Goal: Task Accomplishment & Management: Complete application form

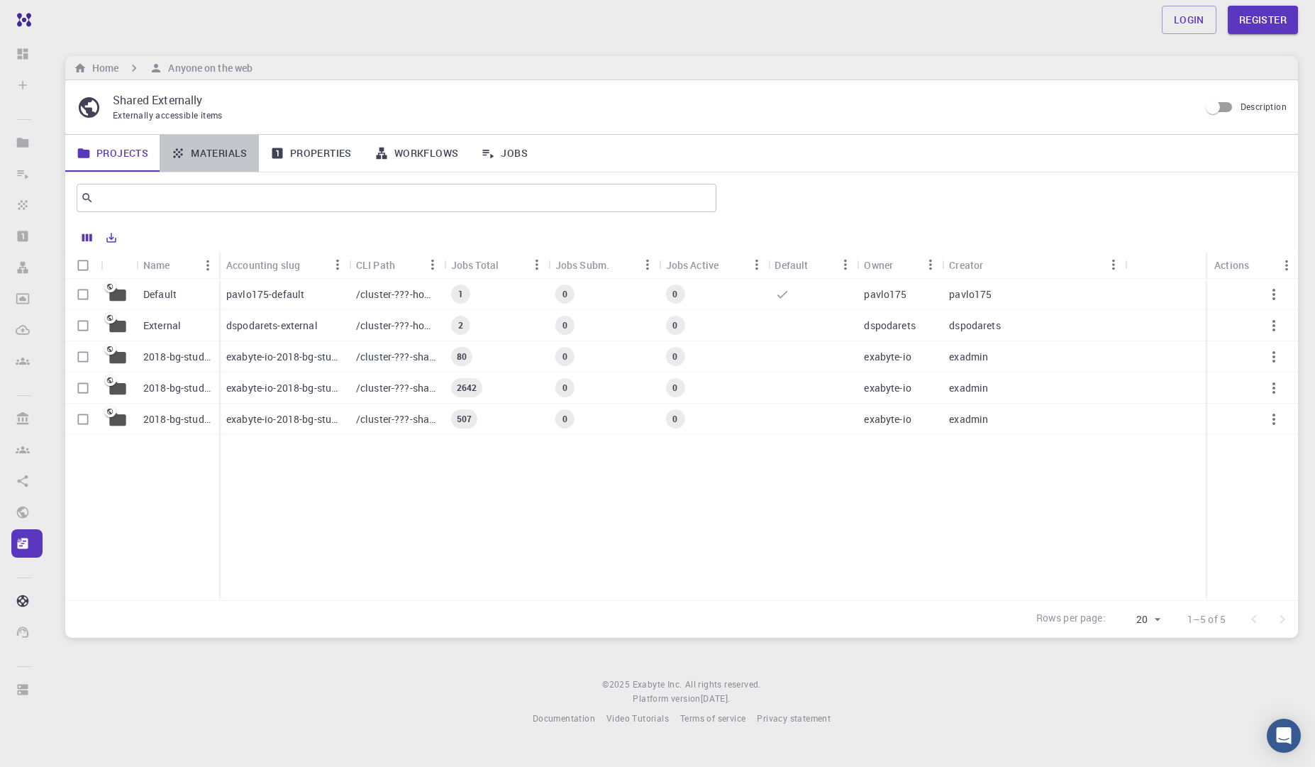
click at [225, 155] on link "Materials" at bounding box center [209, 153] width 99 height 37
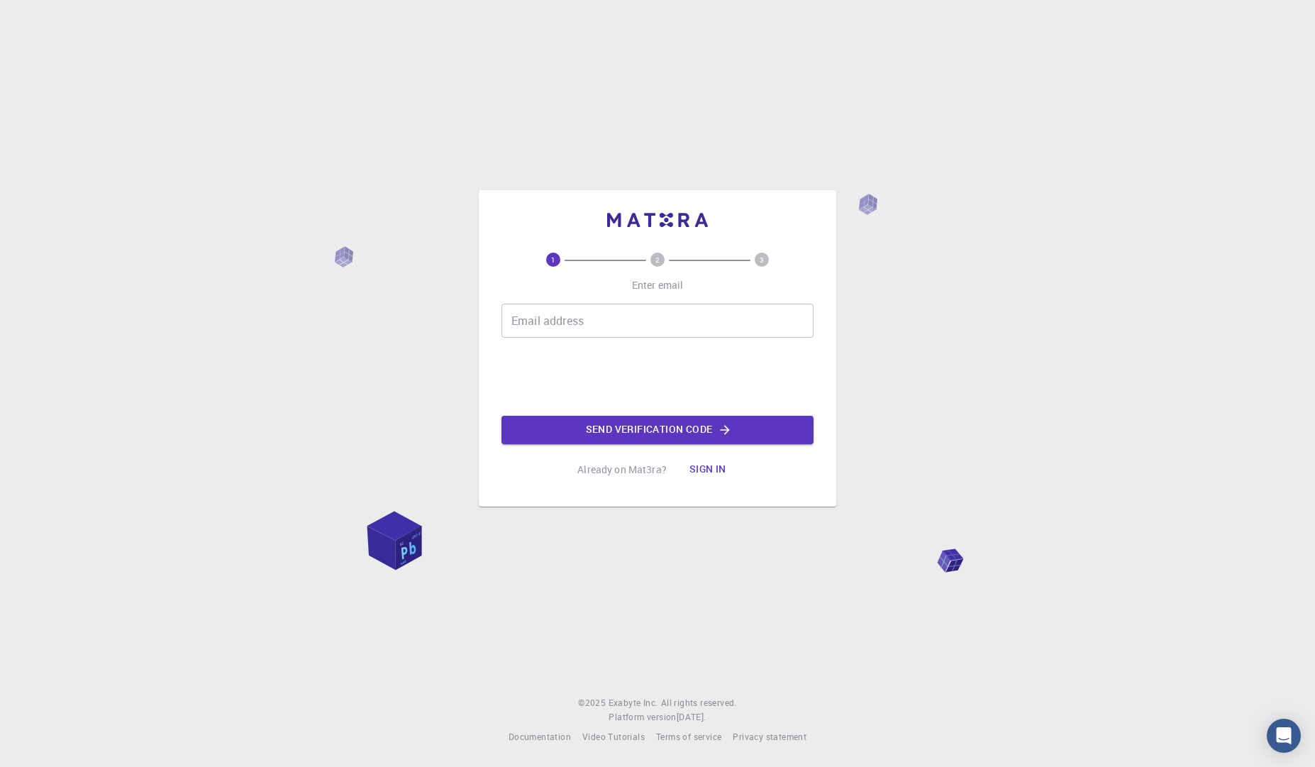
click at [705, 469] on button "Sign in" at bounding box center [708, 469] width 60 height 28
click at [622, 323] on input "Email address" at bounding box center [658, 321] width 312 height 34
click at [623, 316] on input "Email address" at bounding box center [658, 321] width 312 height 34
click at [992, 452] on div "1 2 3 Enter email Email address Email address Send verification code Already on…" at bounding box center [657, 383] width 1315 height 767
click at [721, 466] on button "Sign in" at bounding box center [708, 469] width 60 height 28
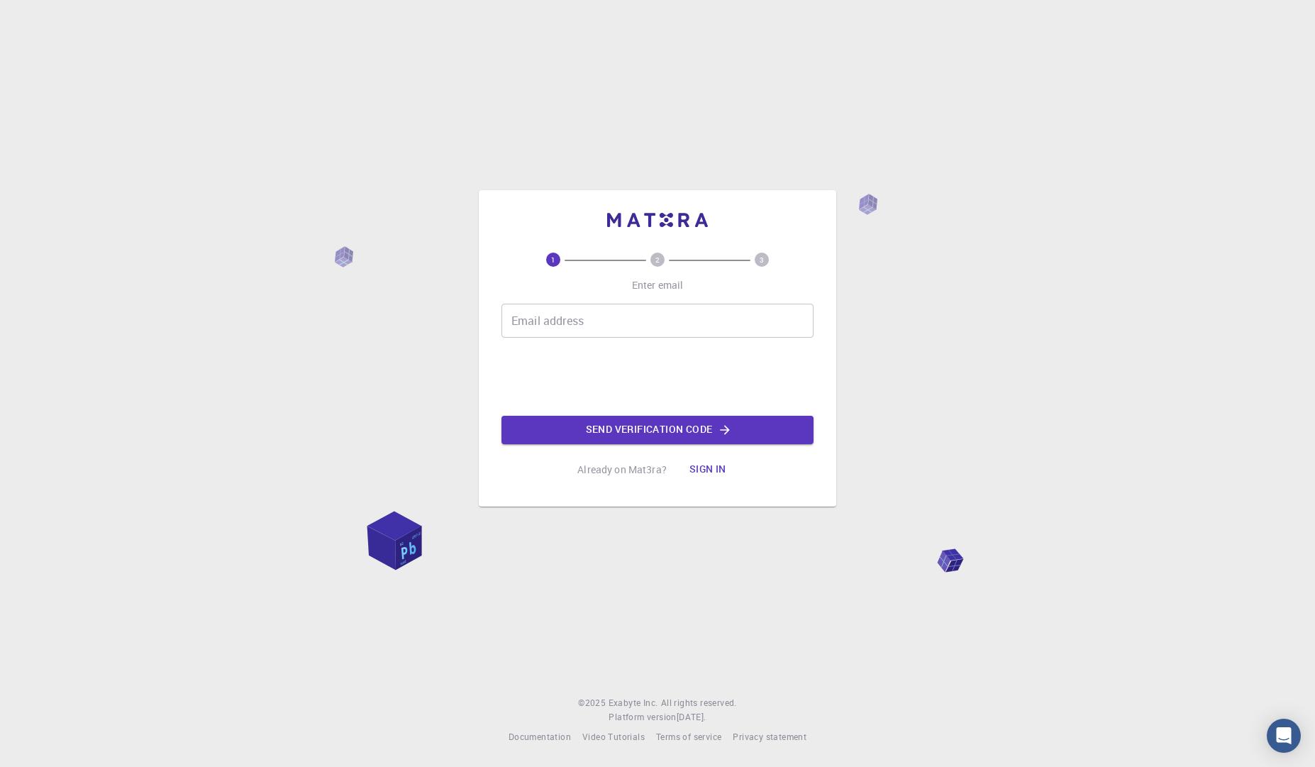
click at [699, 470] on button "Sign in" at bounding box center [708, 469] width 60 height 28
click at [612, 315] on input "Email address" at bounding box center [658, 321] width 312 height 34
type input "[EMAIL_ADDRESS][DOMAIN_NAME]"
click at [636, 433] on button "Send verification code" at bounding box center [658, 430] width 312 height 28
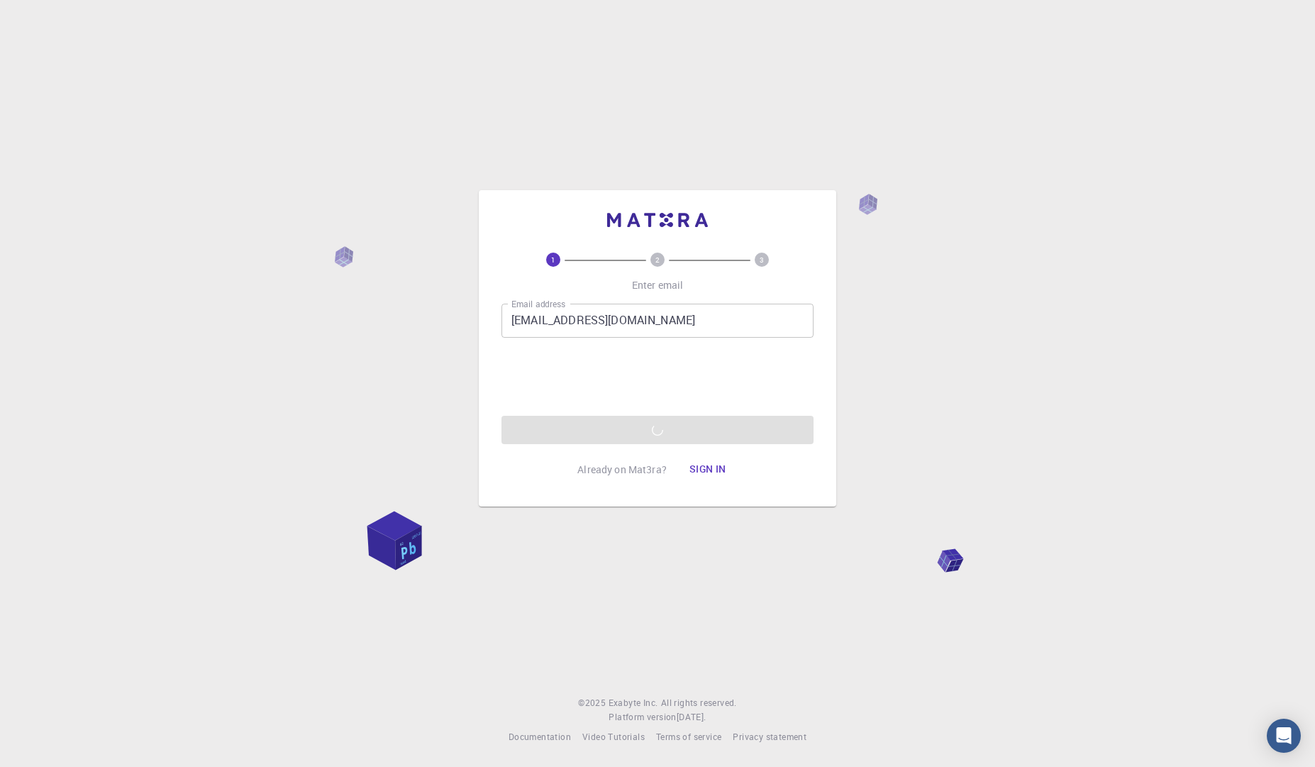
click at [710, 468] on button "Sign in" at bounding box center [708, 469] width 60 height 28
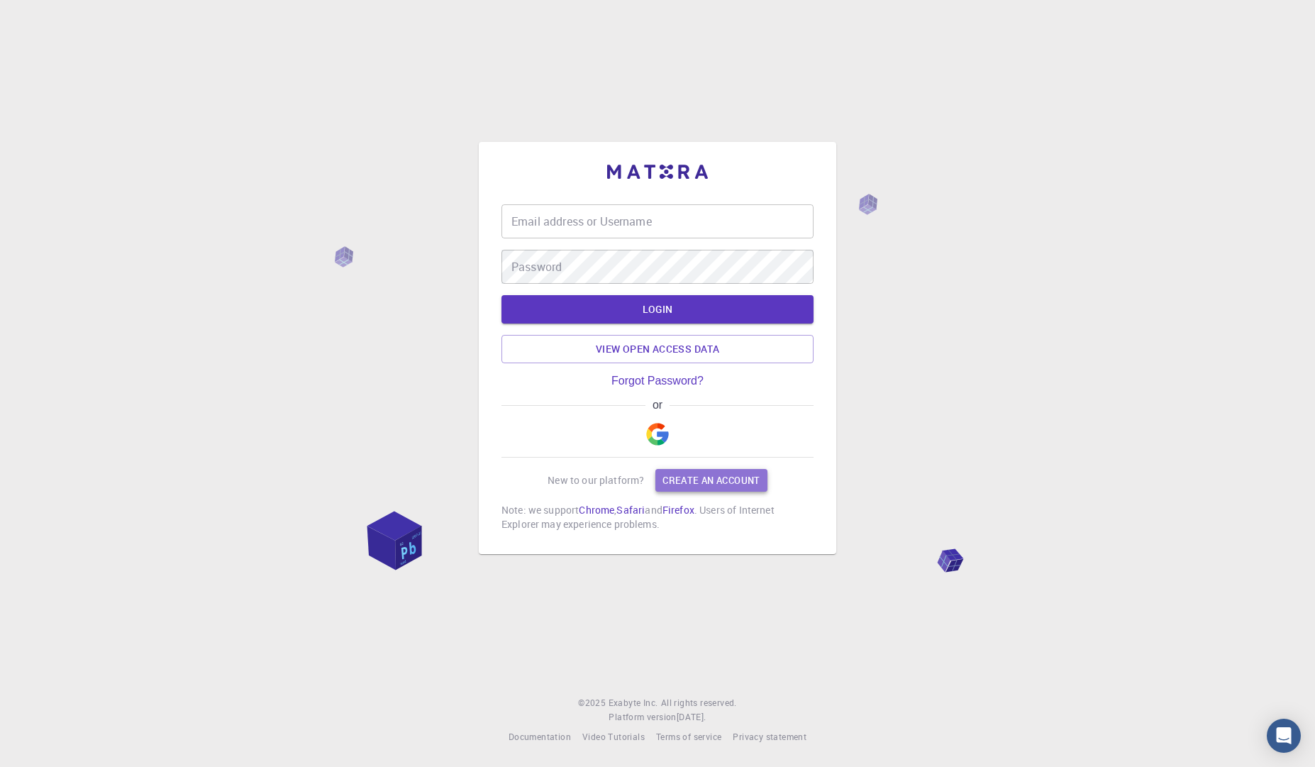
click at [710, 476] on link "Create an account" at bounding box center [711, 480] width 111 height 23
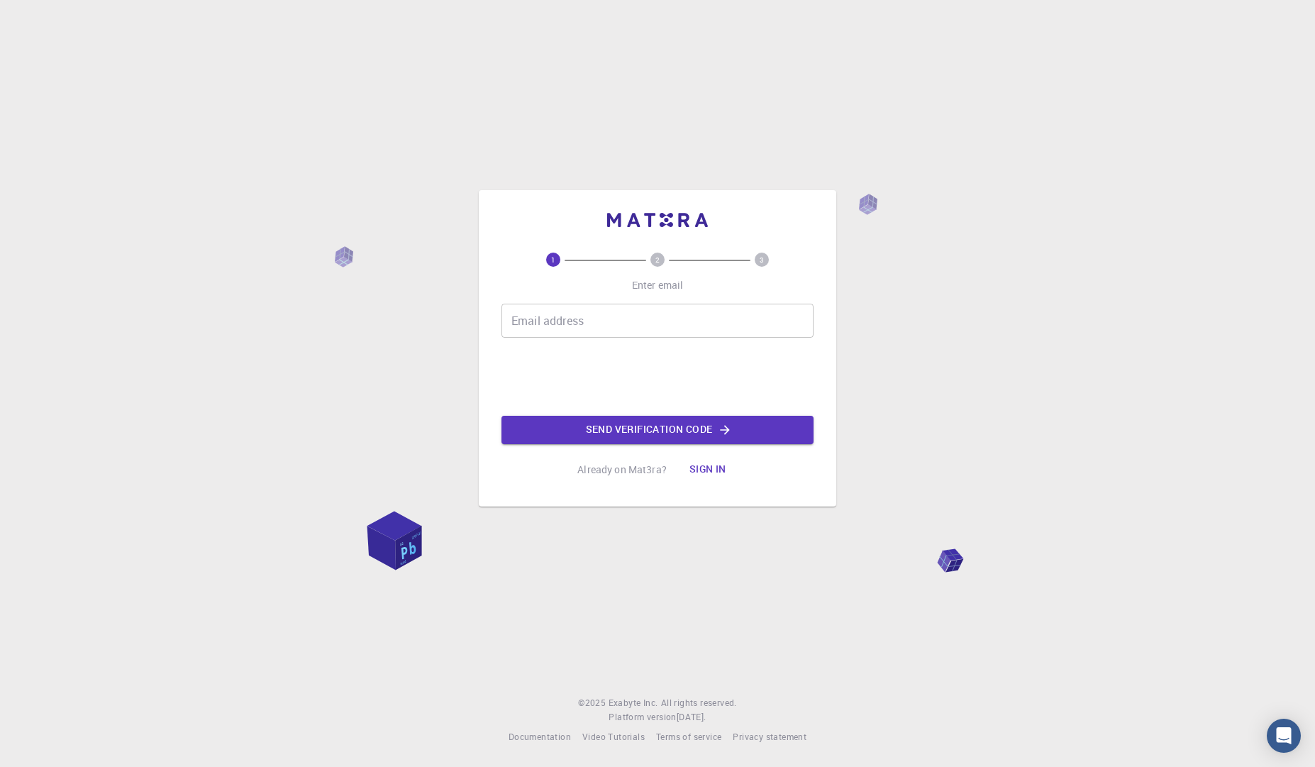
click at [598, 316] on input "Email address" at bounding box center [658, 321] width 312 height 34
type input "[EMAIL_ADDRESS][DOMAIN_NAME]"
click at [625, 431] on button "Send verification code" at bounding box center [658, 430] width 312 height 28
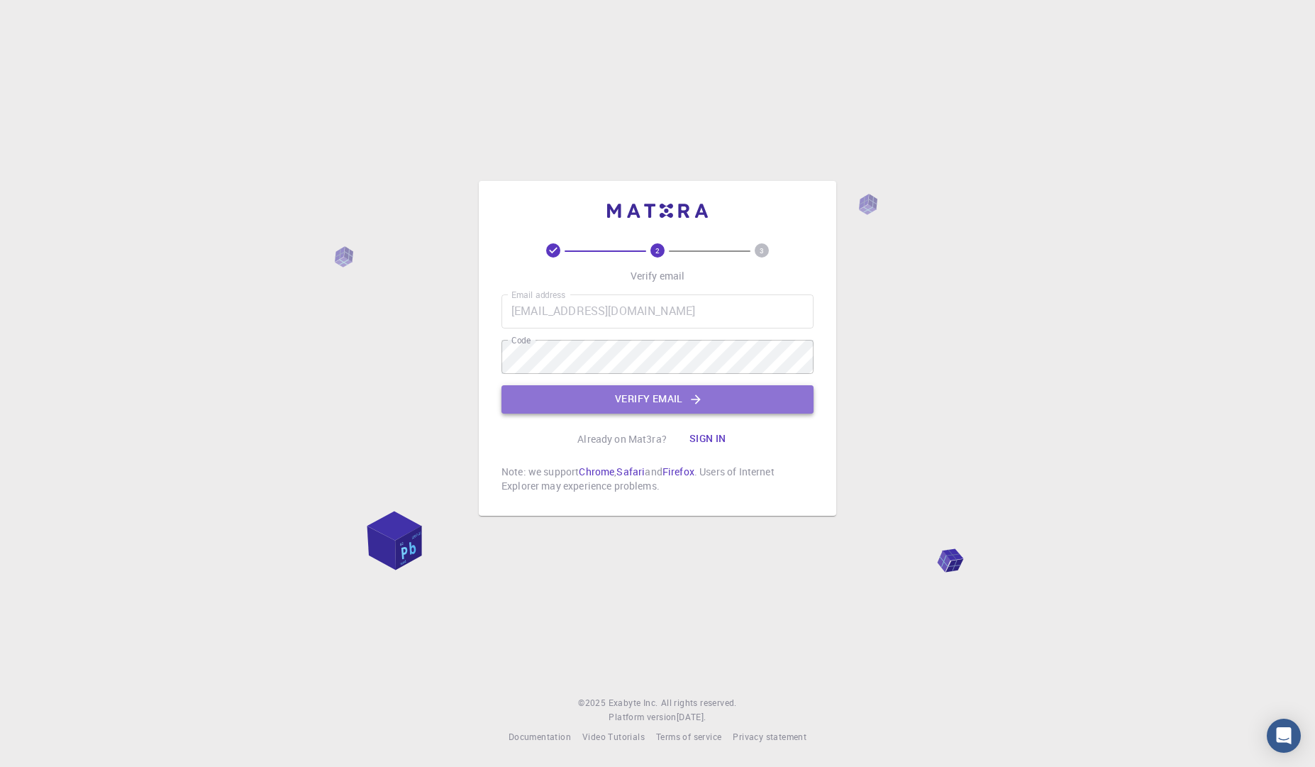
click at [645, 399] on button "Verify email" at bounding box center [658, 399] width 312 height 28
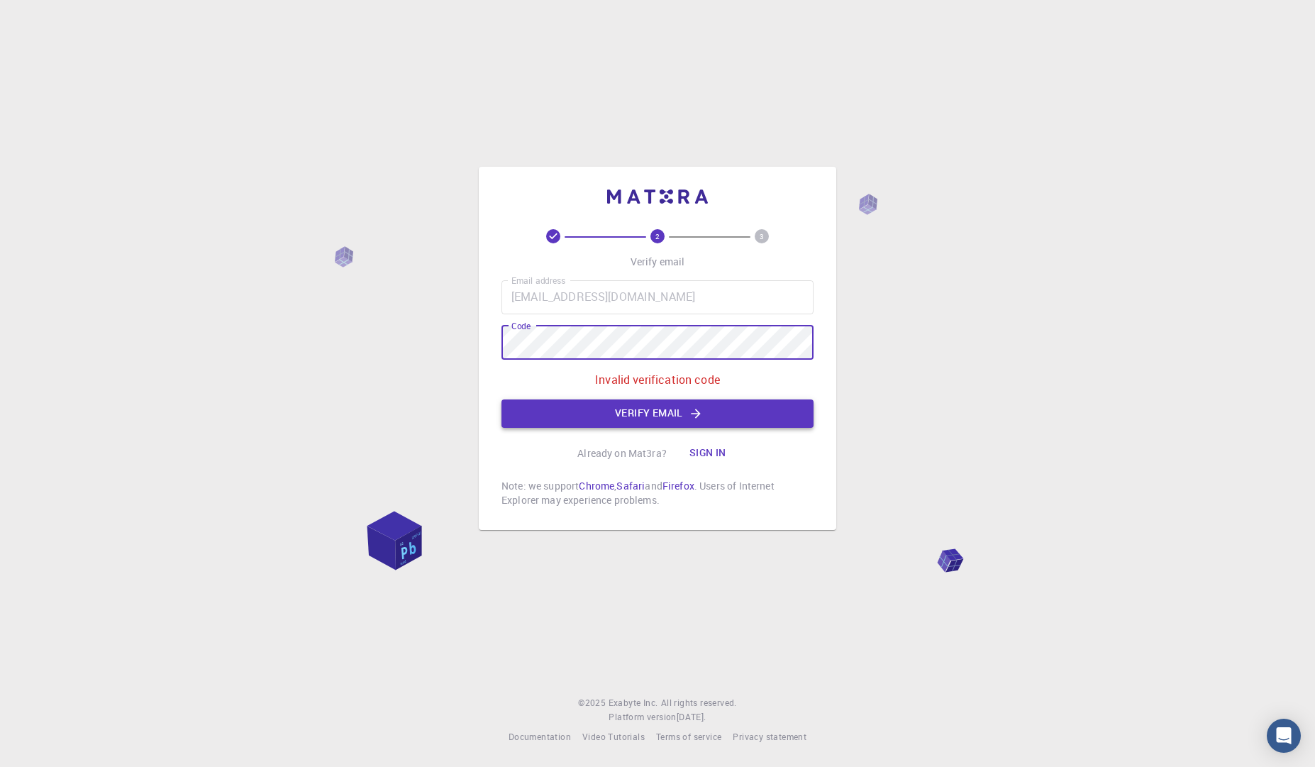
click at [663, 404] on button "Verify email" at bounding box center [658, 413] width 312 height 28
click at [653, 414] on button "Verify email" at bounding box center [658, 413] width 312 height 28
click at [595, 409] on button "Verify email" at bounding box center [658, 413] width 312 height 28
click at [709, 454] on button "Sign in" at bounding box center [708, 453] width 60 height 28
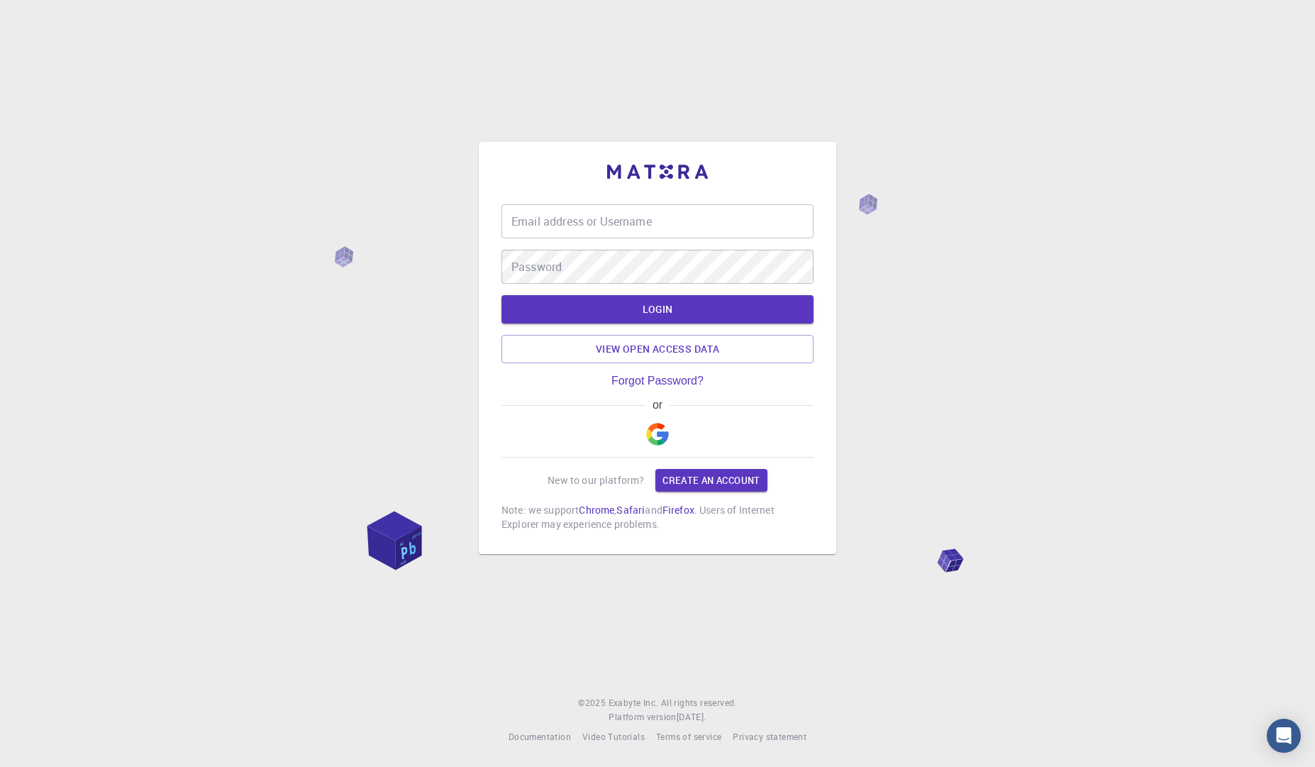
click at [651, 428] on img "button" at bounding box center [657, 434] width 23 height 23
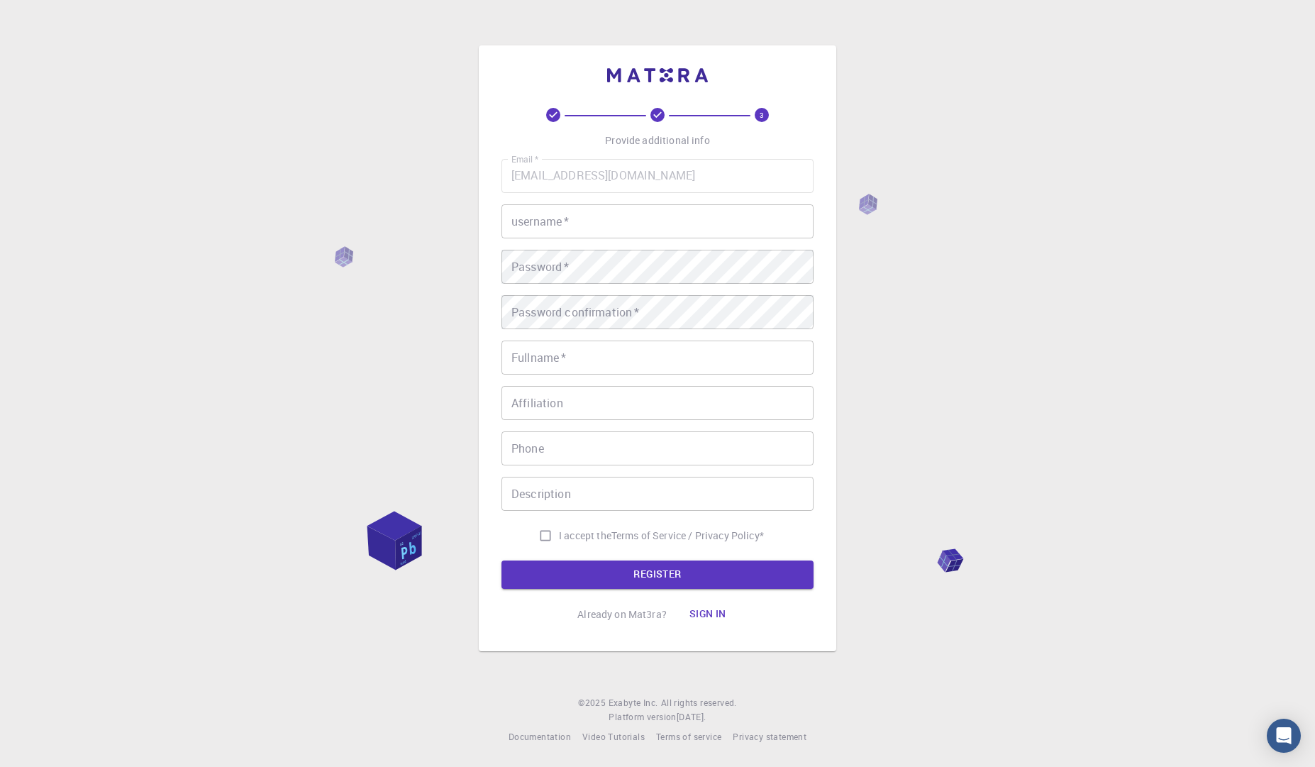
click at [588, 216] on input "username   *" at bounding box center [658, 221] width 312 height 34
click at [592, 225] on input "username   *" at bounding box center [658, 221] width 312 height 34
type input "Xing"
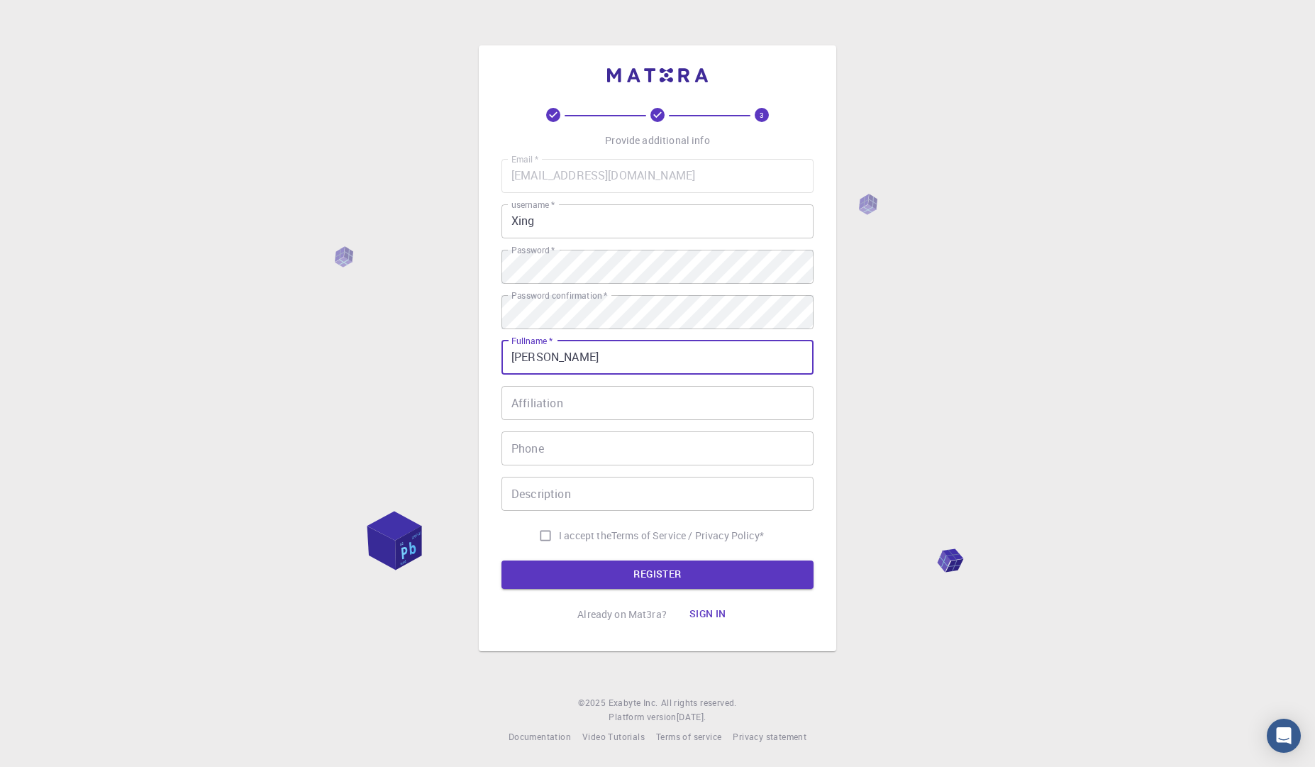
type input "[PERSON_NAME]"
paste input "aul [PERSON_NAME] Institute"
type input "[PERSON_NAME] Institute"
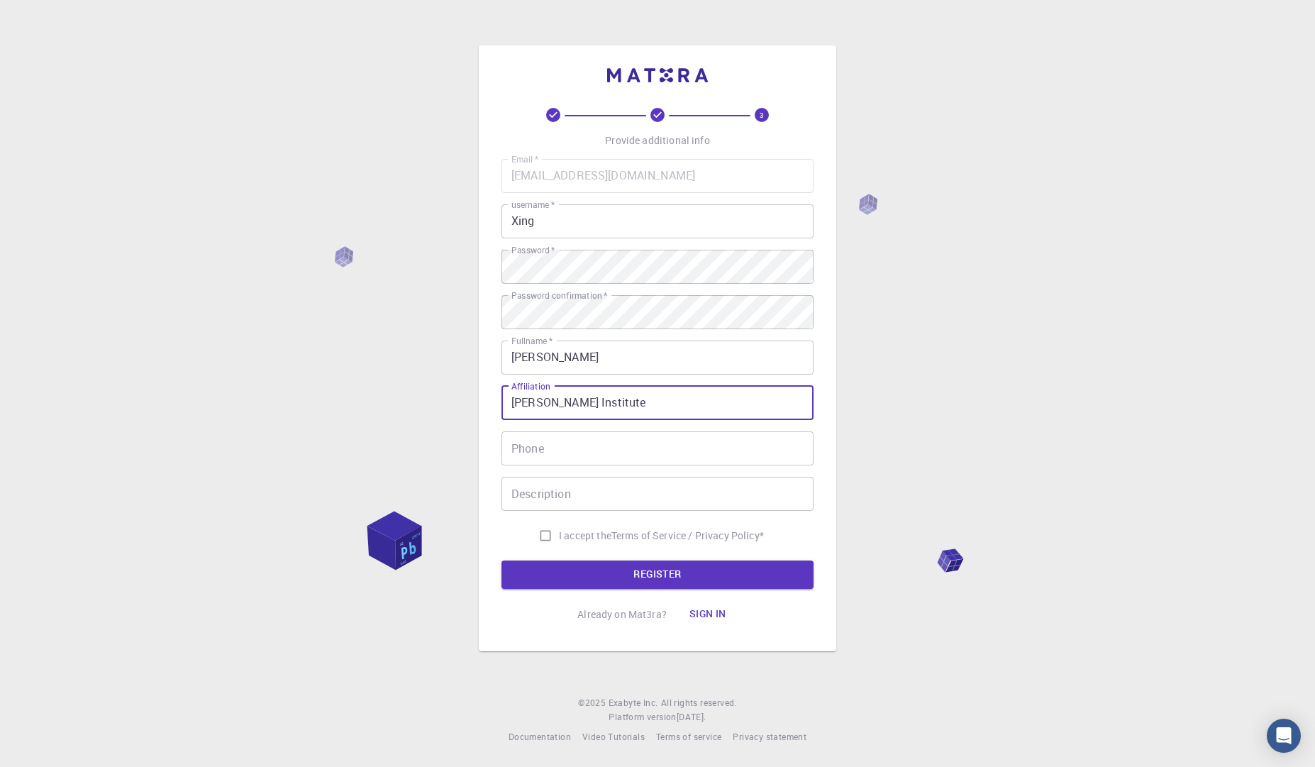
drag, startPoint x: 655, startPoint y: 404, endPoint x: 370, endPoint y: 368, distance: 287.5
click at [370, 368] on div "3 Provide additional info Email   * [EMAIL_ADDRESS][DOMAIN_NAME] Email   * user…" at bounding box center [657, 383] width 1315 height 767
click at [1027, 330] on div "3 Provide additional info Email   * [EMAIL_ADDRESS][DOMAIN_NAME] Email   * user…" at bounding box center [657, 383] width 1315 height 767
click at [613, 404] on input "Affiliation" at bounding box center [658, 403] width 312 height 34
paste input "[PERSON_NAME] Institute"
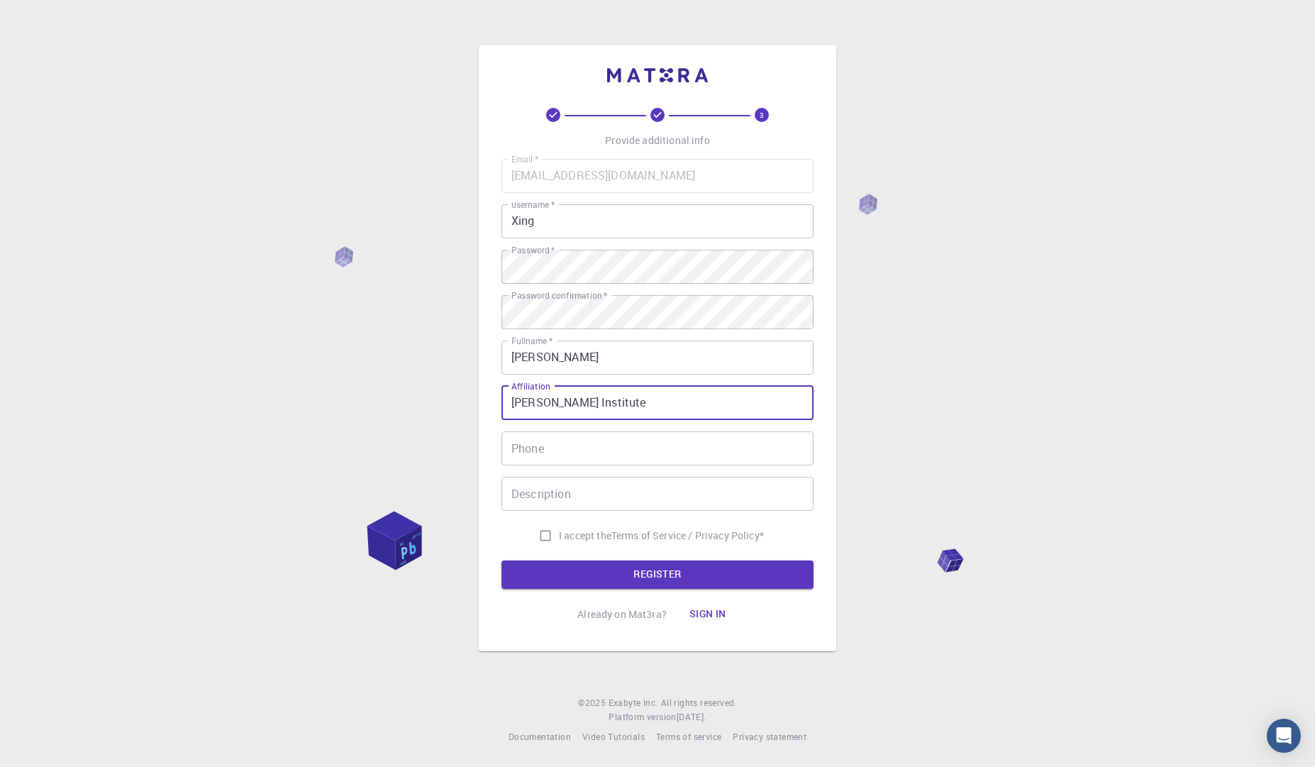
type input "[PERSON_NAME] Institute"
click at [934, 407] on div "3 Provide additional info Email   * [EMAIL_ADDRESS][DOMAIN_NAME] Email   * user…" at bounding box center [657, 383] width 1315 height 767
click at [538, 538] on input "I accept the Terms of Service / Privacy Policy *" at bounding box center [545, 535] width 27 height 27
checkbox input "true"
drag, startPoint x: 651, startPoint y: 407, endPoint x: 303, endPoint y: 378, distance: 348.9
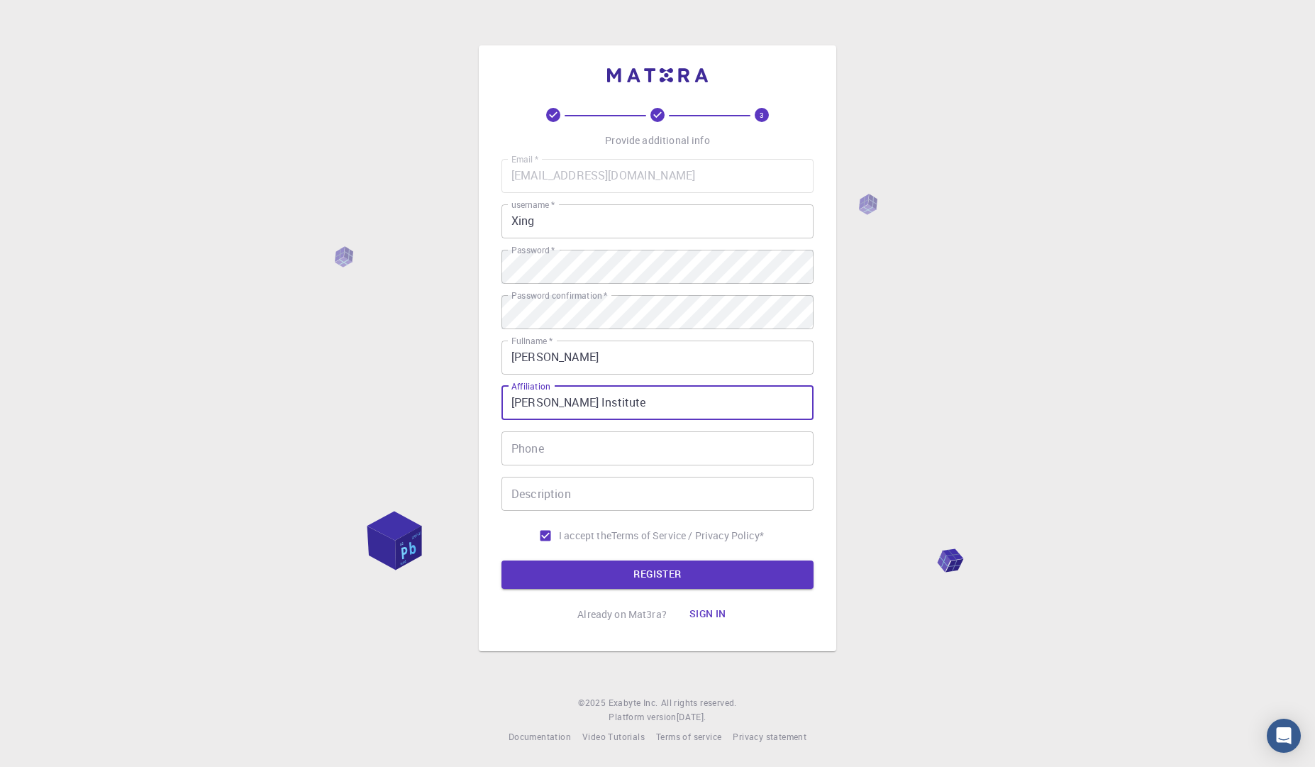
click at [303, 378] on div "3 Provide additional info Email   * [EMAIL_ADDRESS][DOMAIN_NAME] Email   * user…" at bounding box center [657, 383] width 1315 height 767
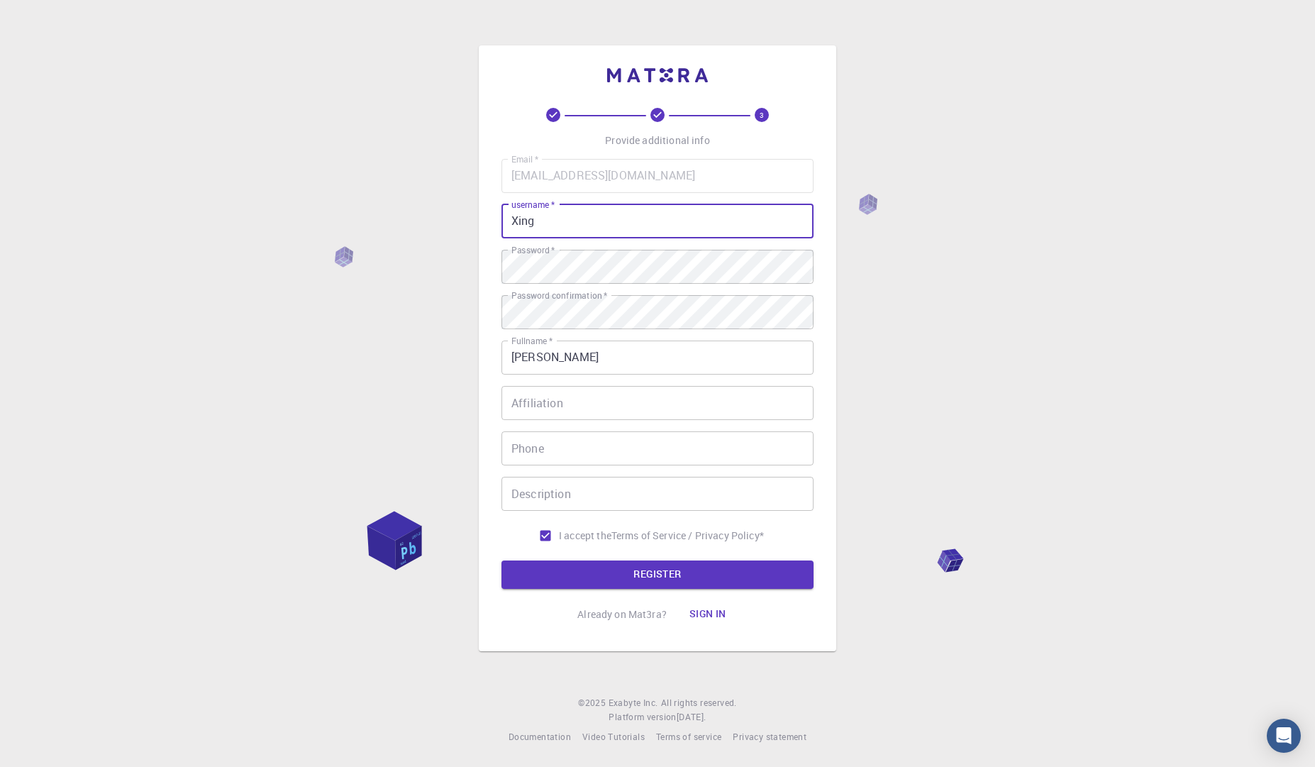
click at [556, 218] on input "Xing" at bounding box center [658, 221] width 312 height 34
drag, startPoint x: 556, startPoint y: 218, endPoint x: 433, endPoint y: 213, distance: 122.1
click at [433, 213] on div "3 Provide additional info Email   * [EMAIL_ADDRESS][DOMAIN_NAME] Email   * user…" at bounding box center [657, 383] width 1315 height 767
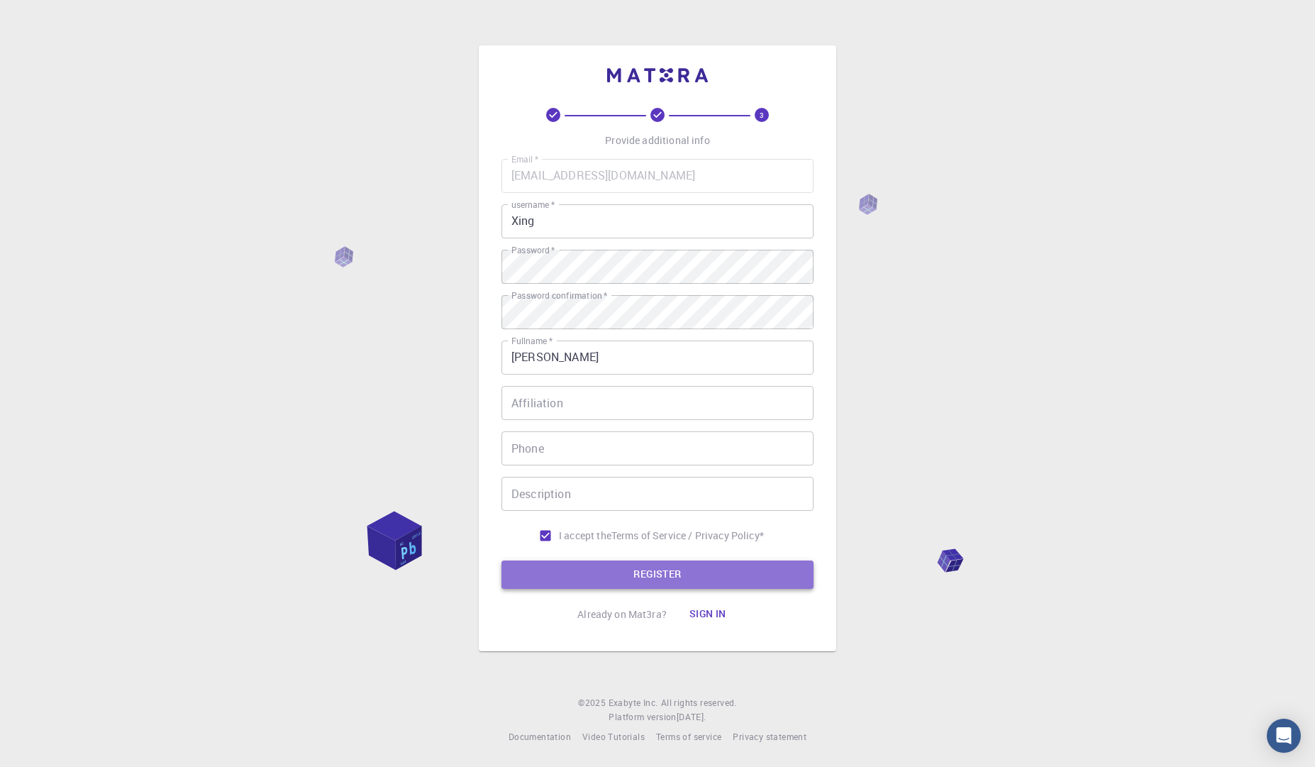
click at [676, 578] on button "REGISTER" at bounding box center [658, 574] width 312 height 28
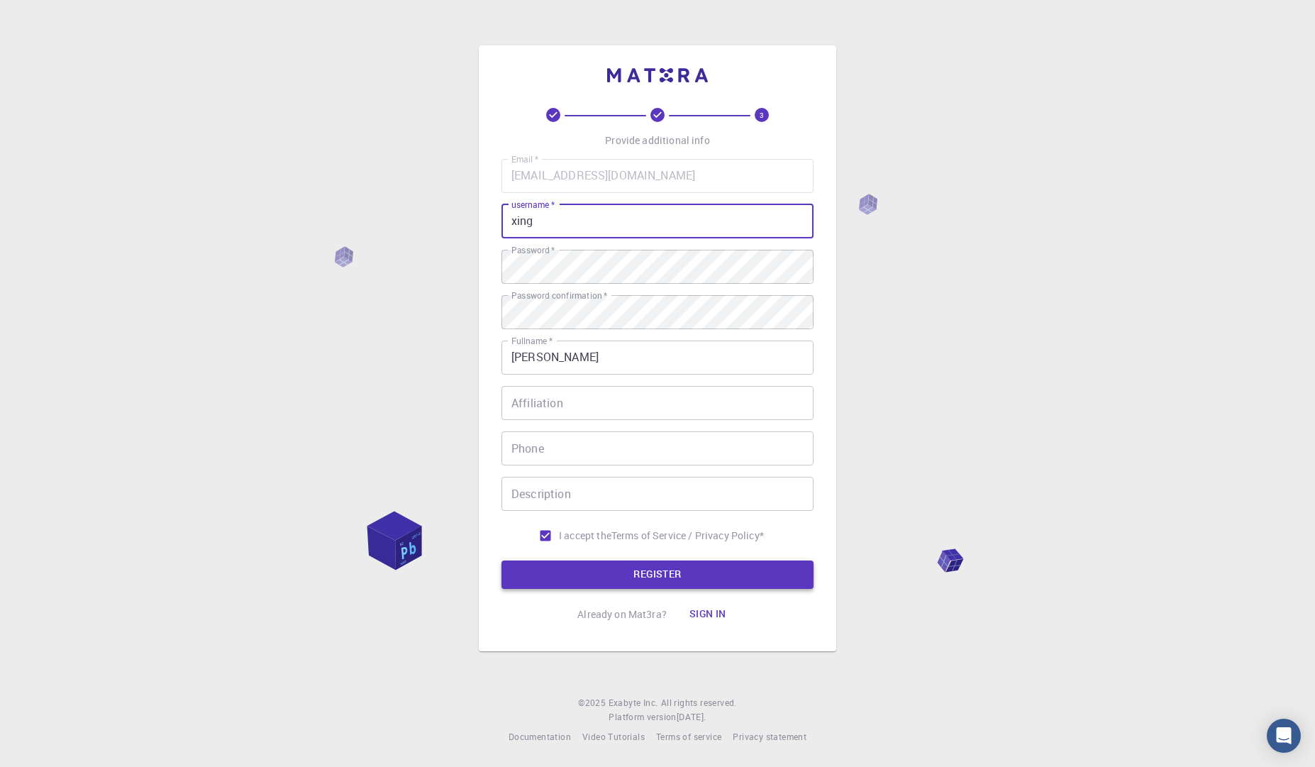
type input "xing"
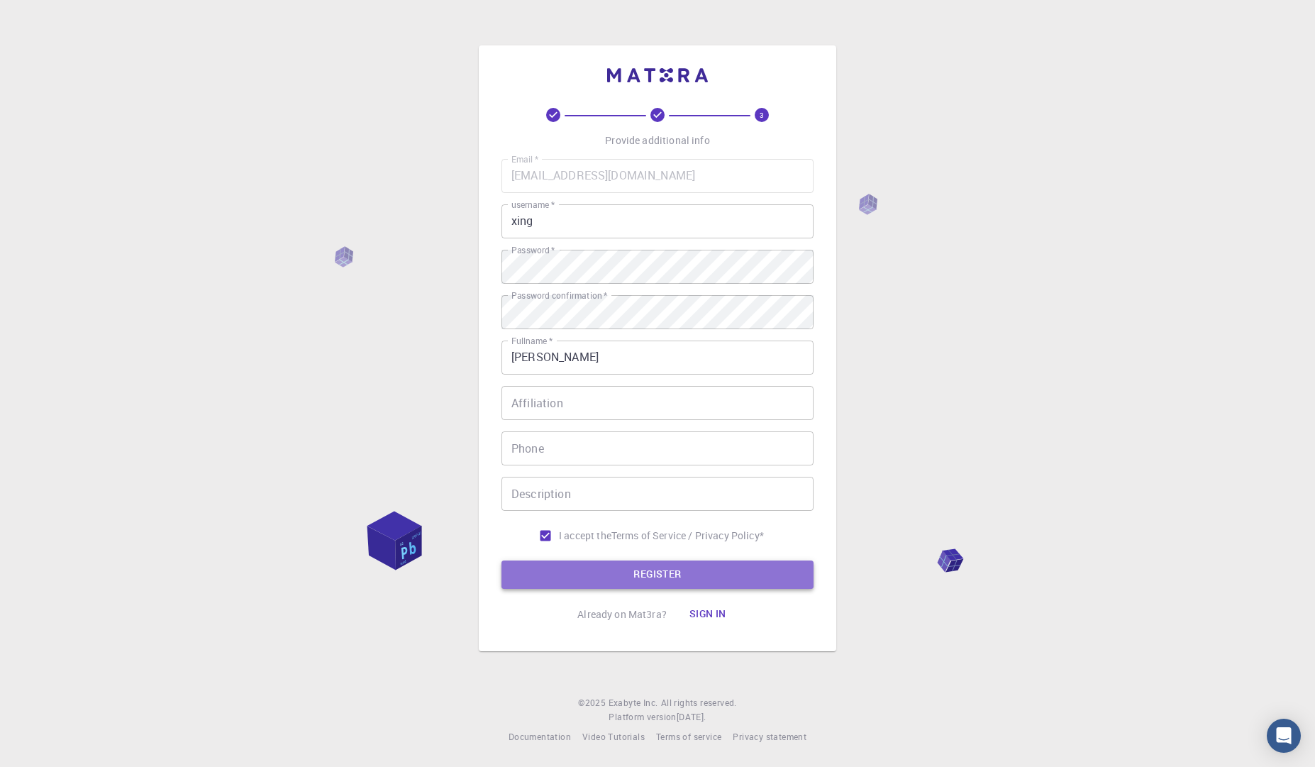
click at [652, 580] on button "REGISTER" at bounding box center [658, 574] width 312 height 28
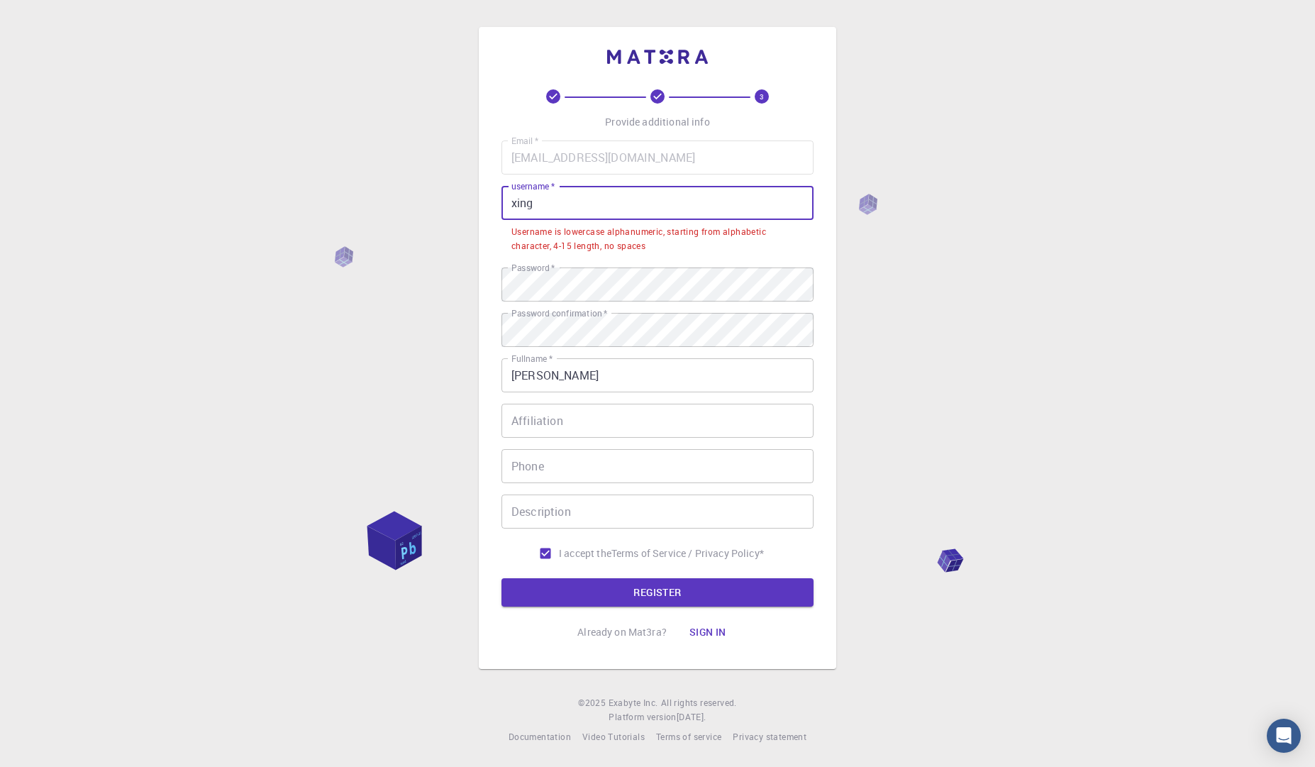
drag, startPoint x: 586, startPoint y: 209, endPoint x: 474, endPoint y: 190, distance: 113.6
click at [474, 190] on div "3 Provide additional info Email   * [EMAIL_ADDRESS][DOMAIN_NAME] Email   * user…" at bounding box center [657, 383] width 1315 height 767
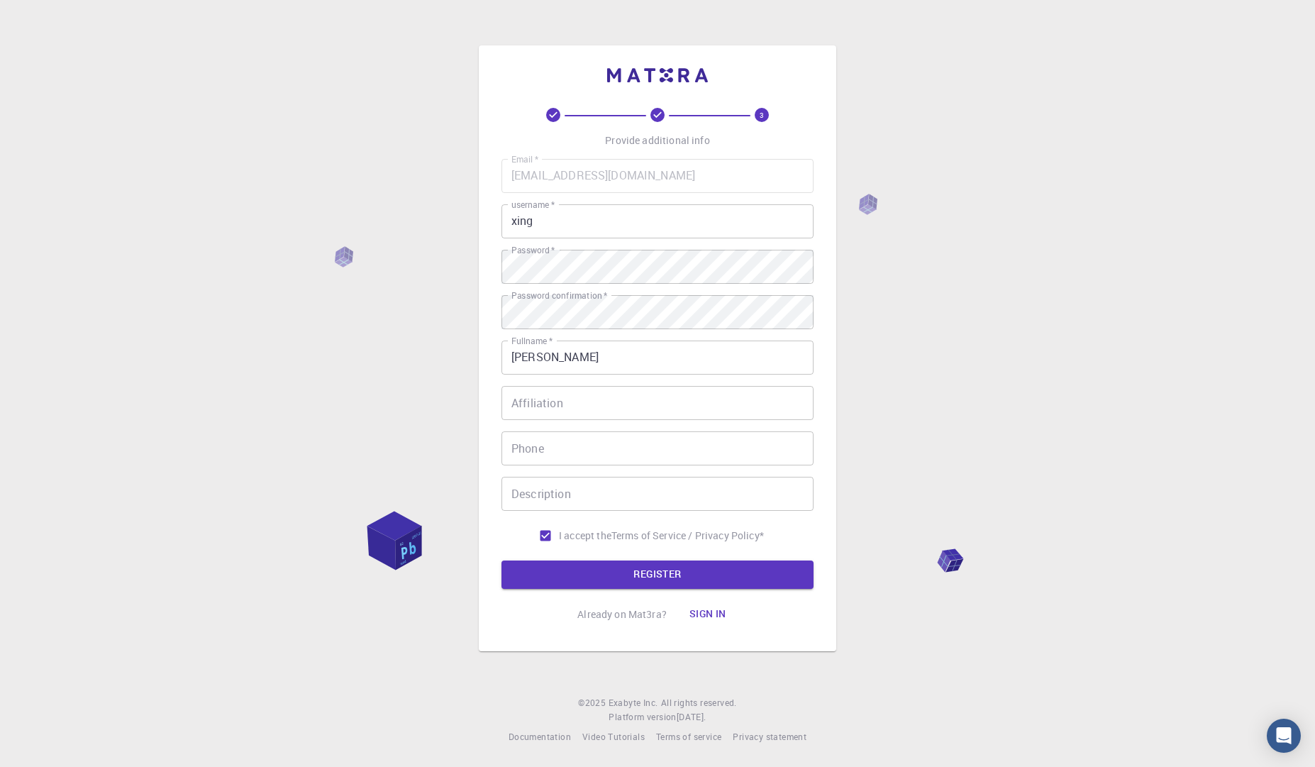
click at [488, 433] on div "3 Provide additional info Email   * [EMAIL_ADDRESS][DOMAIN_NAME] Email   * user…" at bounding box center [658, 348] width 358 height 606
click at [647, 573] on button "REGISTER" at bounding box center [658, 574] width 312 height 28
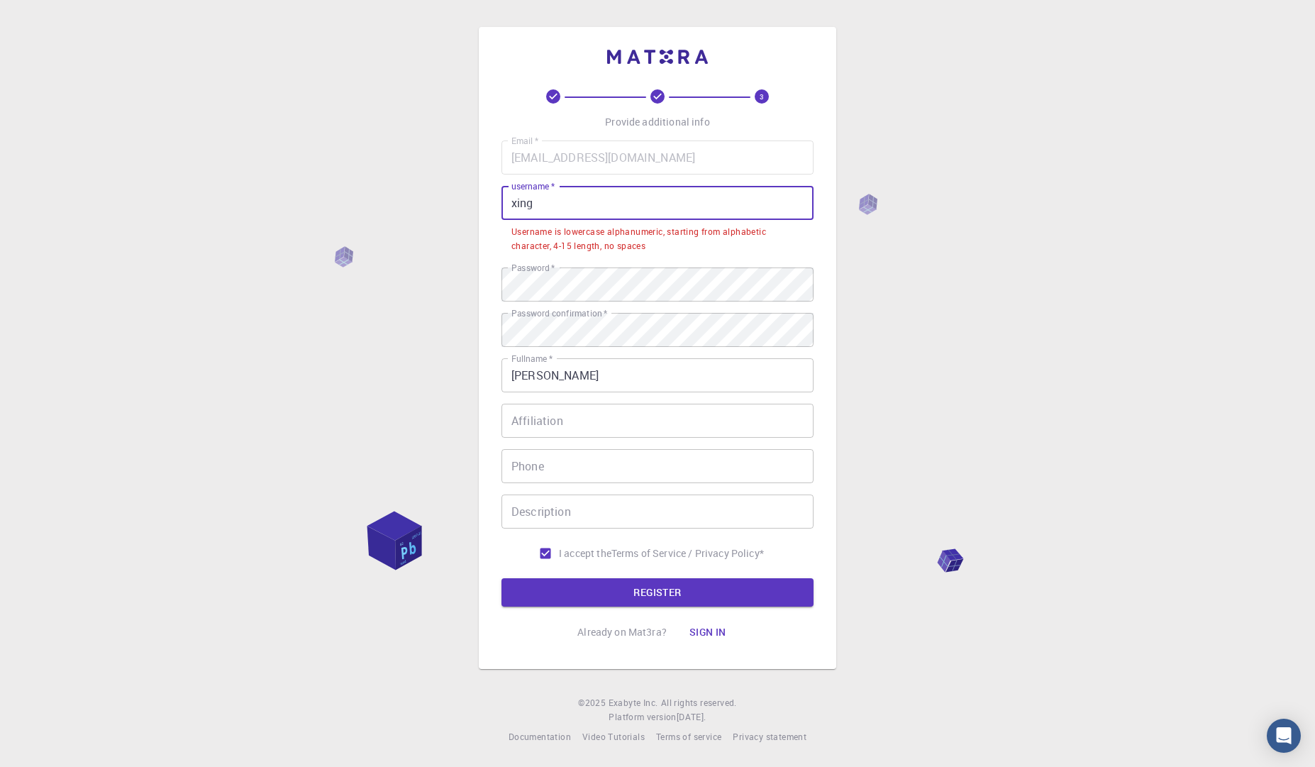
drag, startPoint x: 590, startPoint y: 204, endPoint x: 484, endPoint y: 193, distance: 106.2
click at [484, 193] on div "3 Provide additional info Email   * [EMAIL_ADDRESS][DOMAIN_NAME] Email   * user…" at bounding box center [658, 348] width 358 height 642
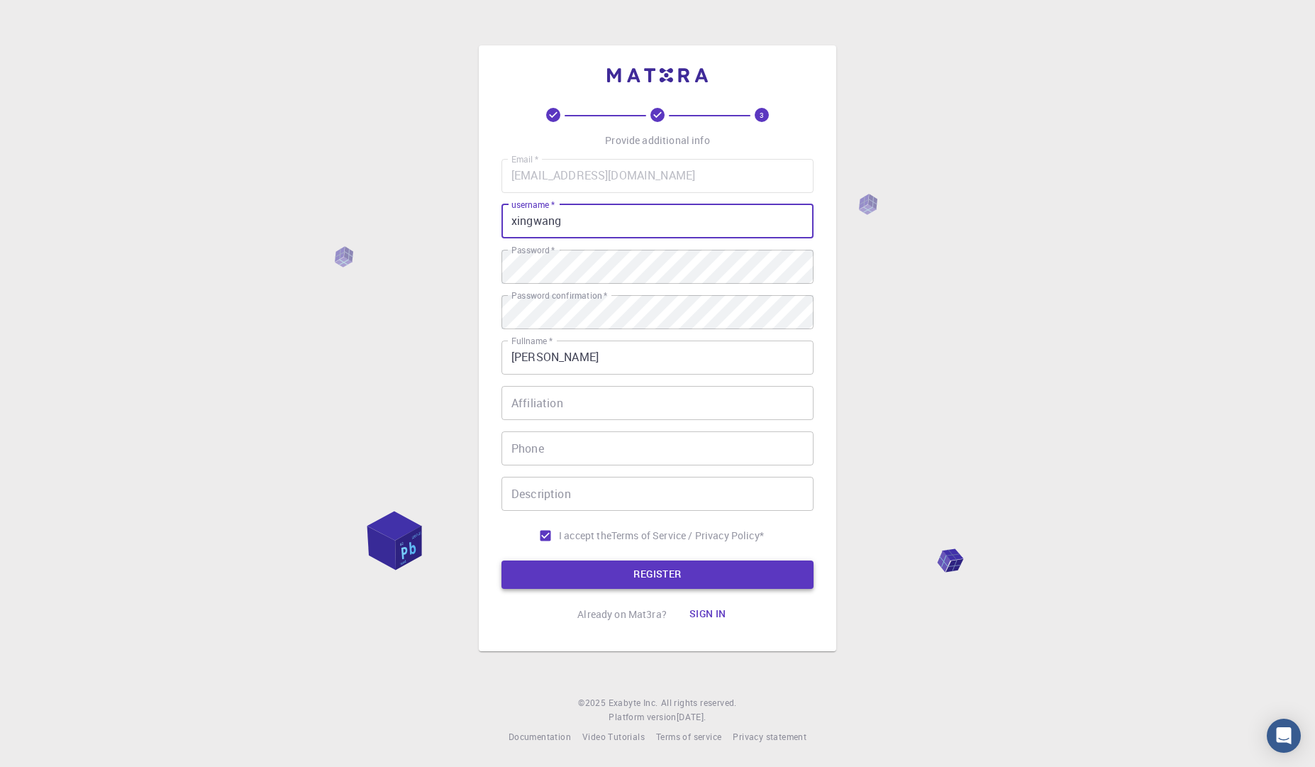
type input "xingwang"
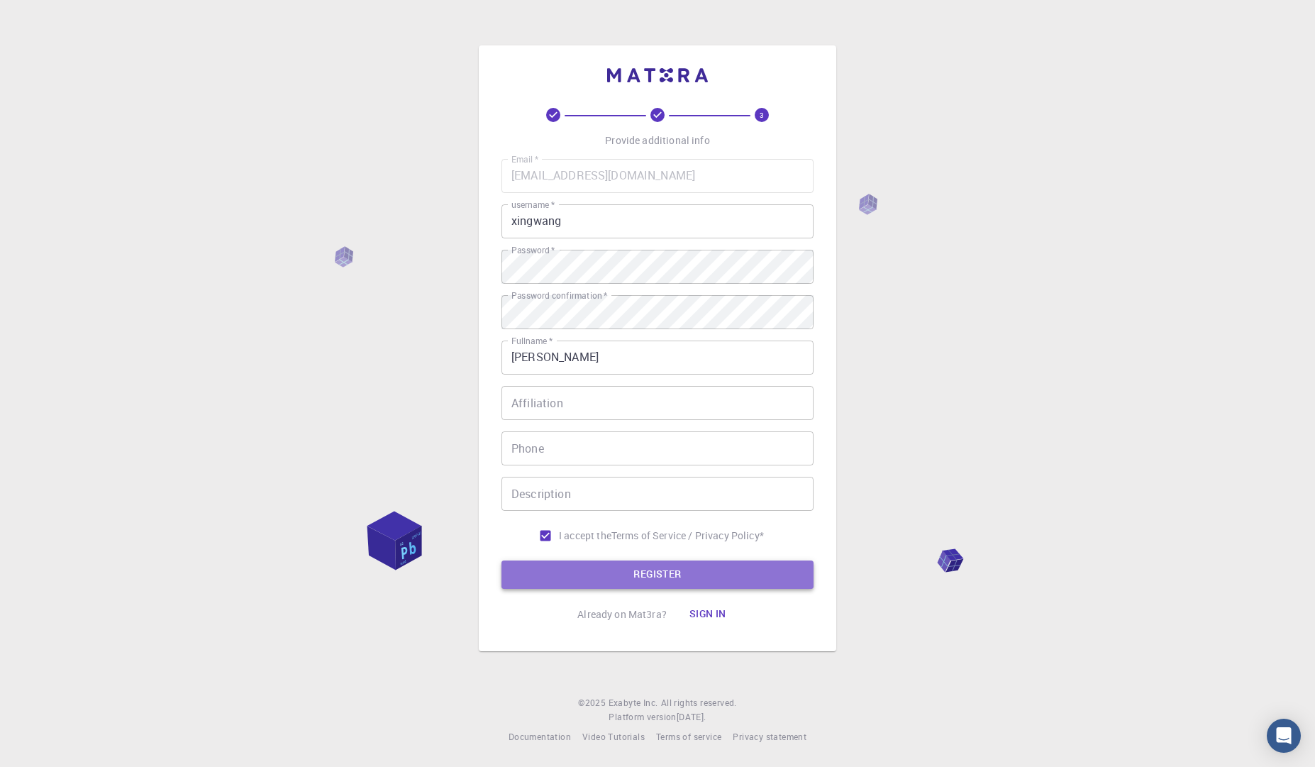
click at [659, 577] on button "REGISTER" at bounding box center [658, 574] width 312 height 28
